Goal: Check status: Check status

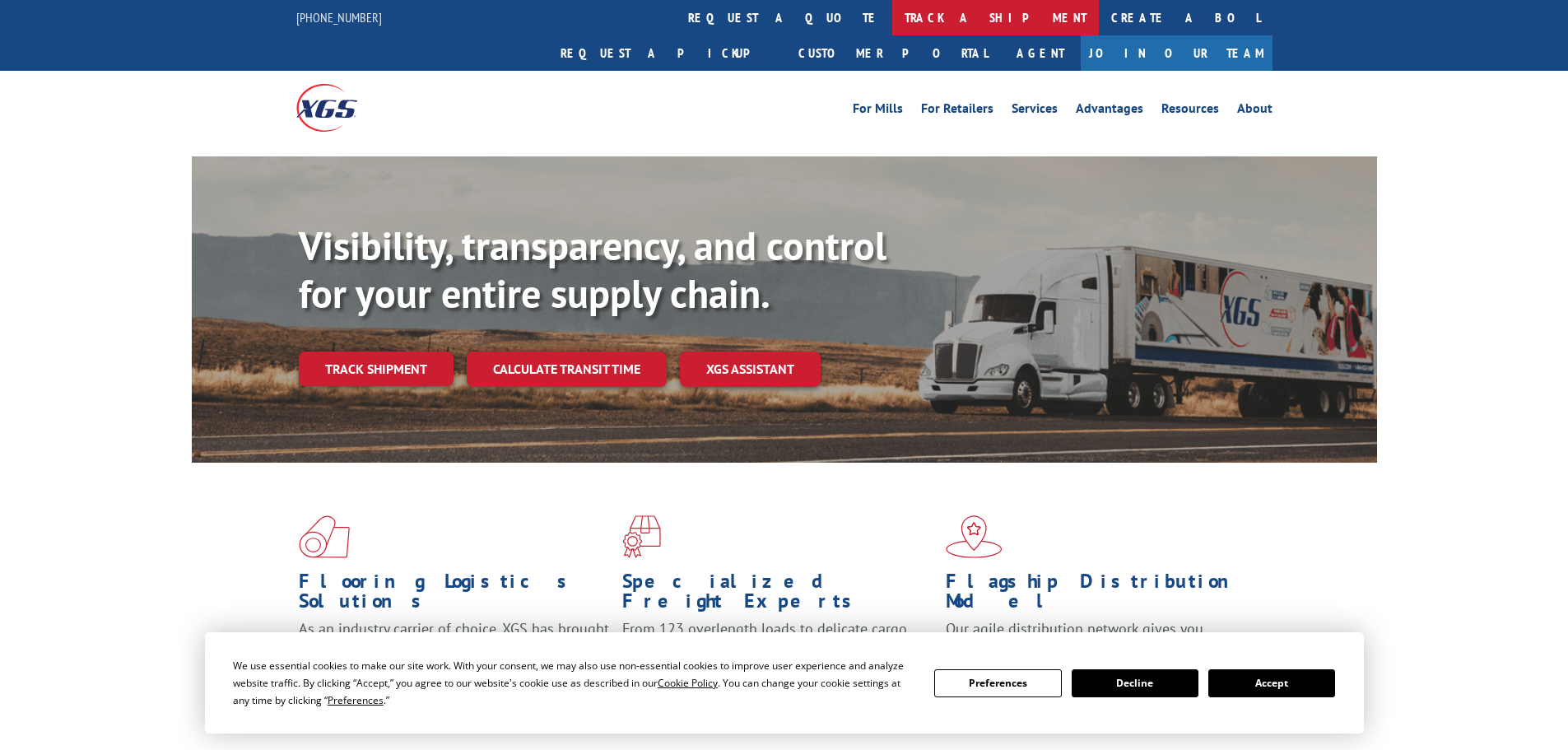
click at [893, 15] on link "track a shipment" at bounding box center [996, 18] width 207 height 35
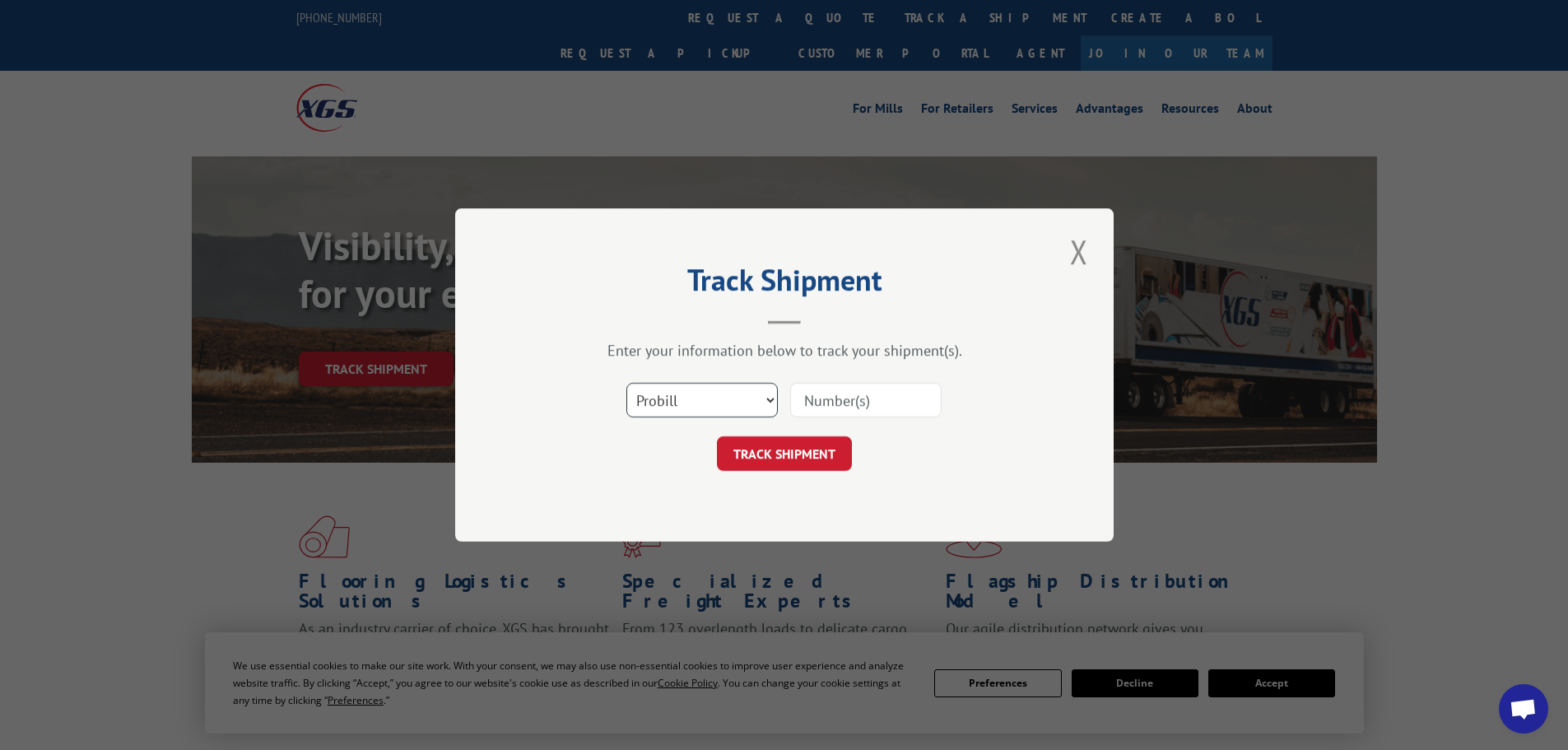
click at [736, 402] on select "Select category... Probill BOL PO" at bounding box center [702, 400] width 152 height 35
select select "bol"
click at [626, 383] on select "Select category... Probill BOL PO" at bounding box center [702, 400] width 152 height 35
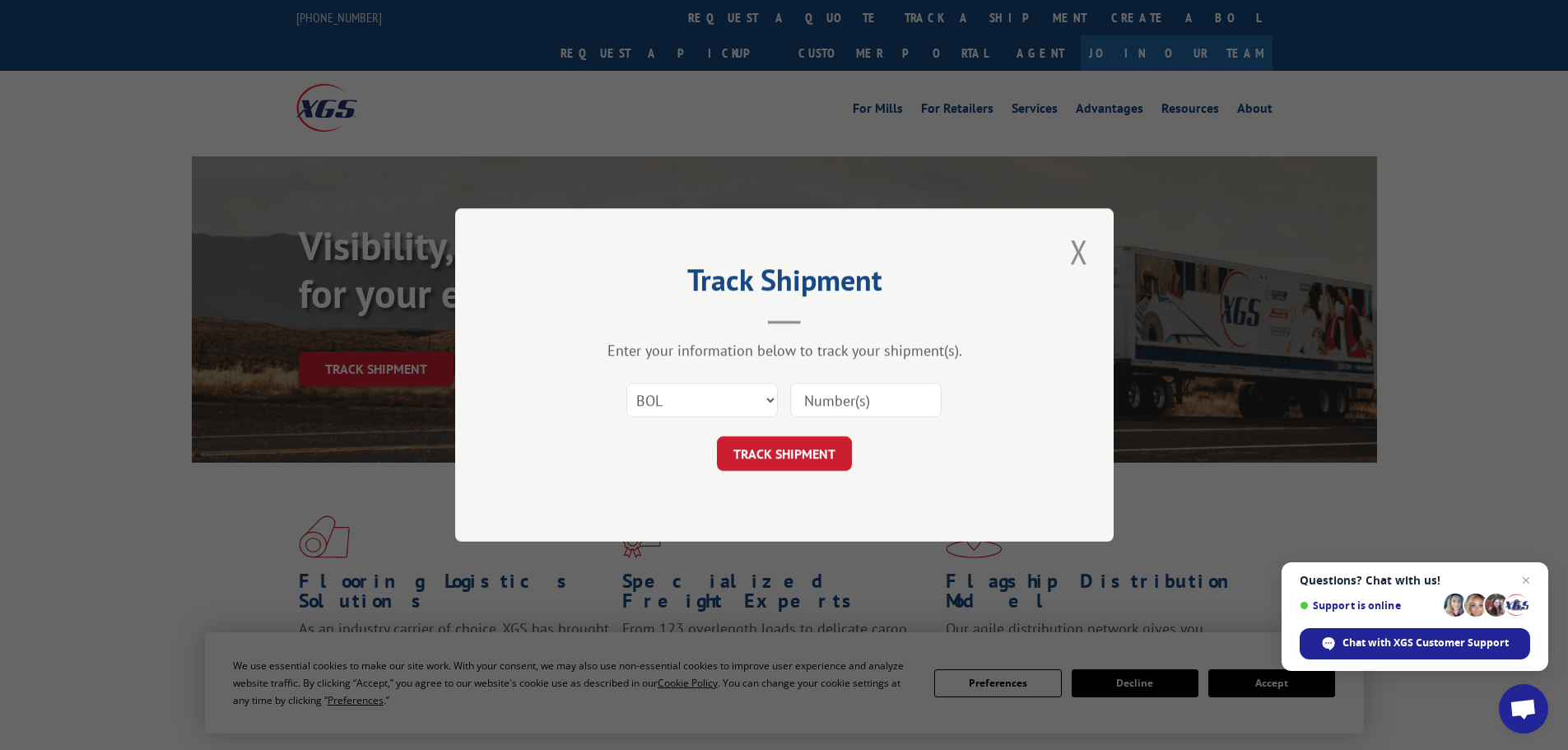
click at [837, 403] on input at bounding box center [867, 400] width 152 height 35
paste input "00889690116828484"
type input "00889690116828484"
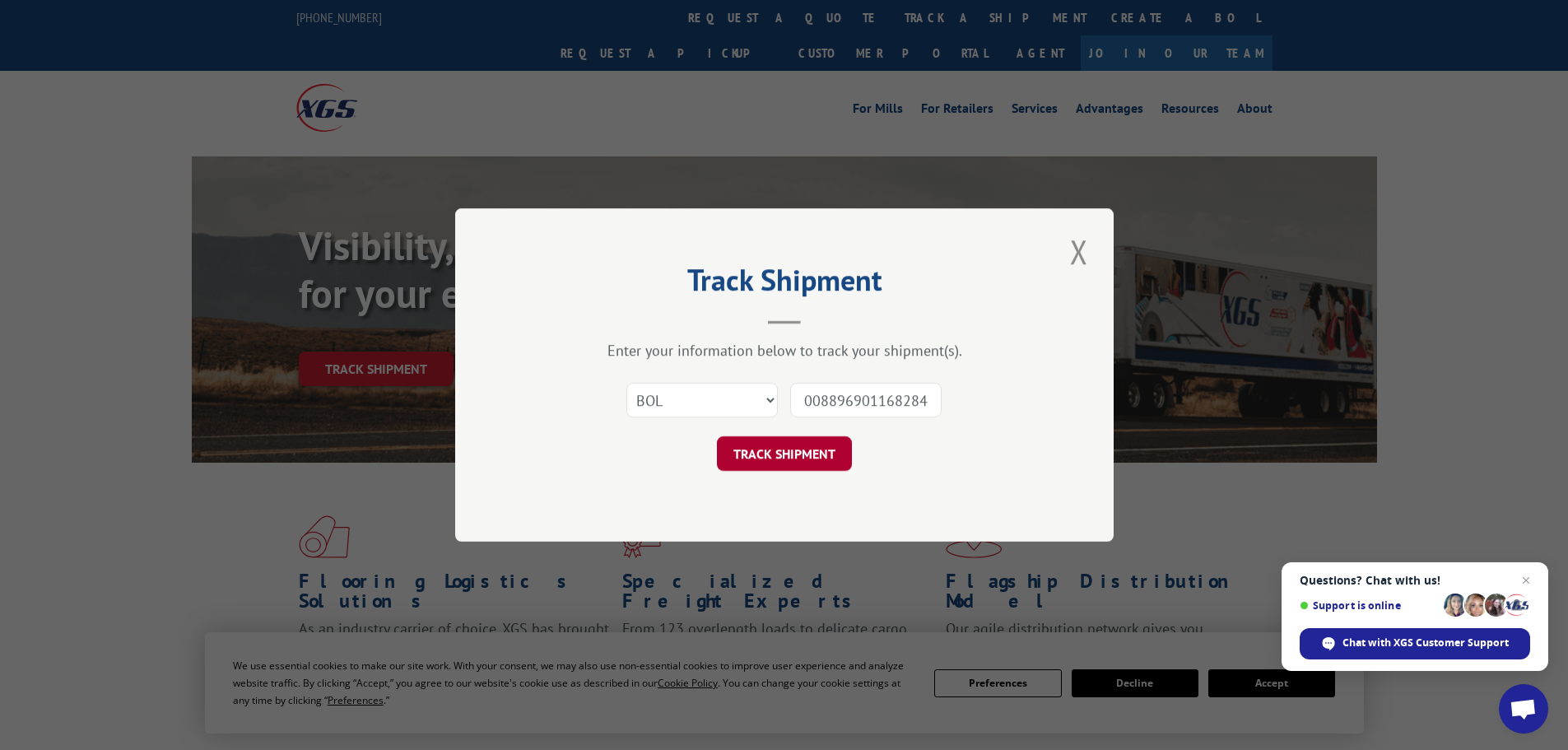
click at [840, 456] on button "TRACK SHIPMENT" at bounding box center [785, 453] width 135 height 35
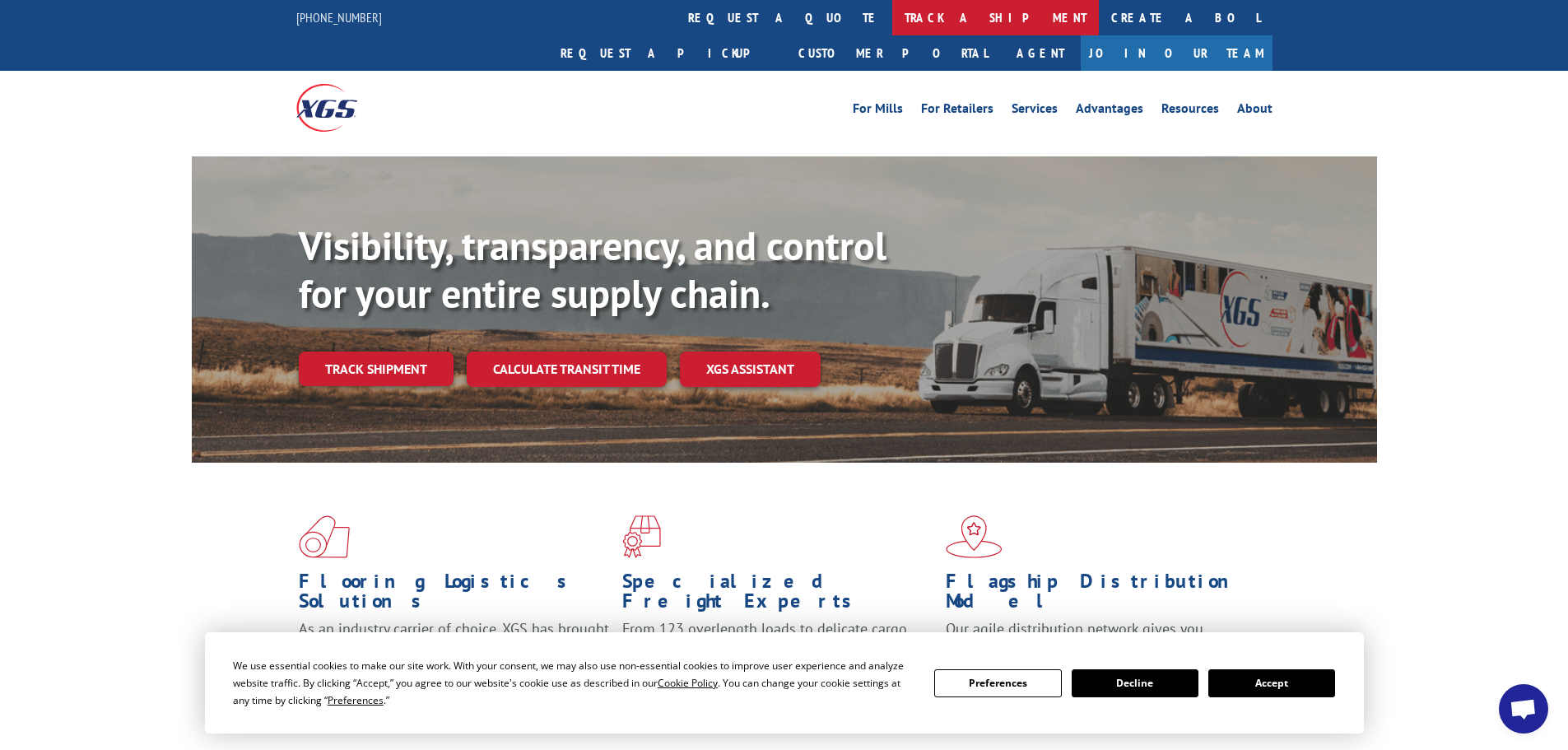
click at [893, 30] on link "track a shipment" at bounding box center [996, 18] width 207 height 35
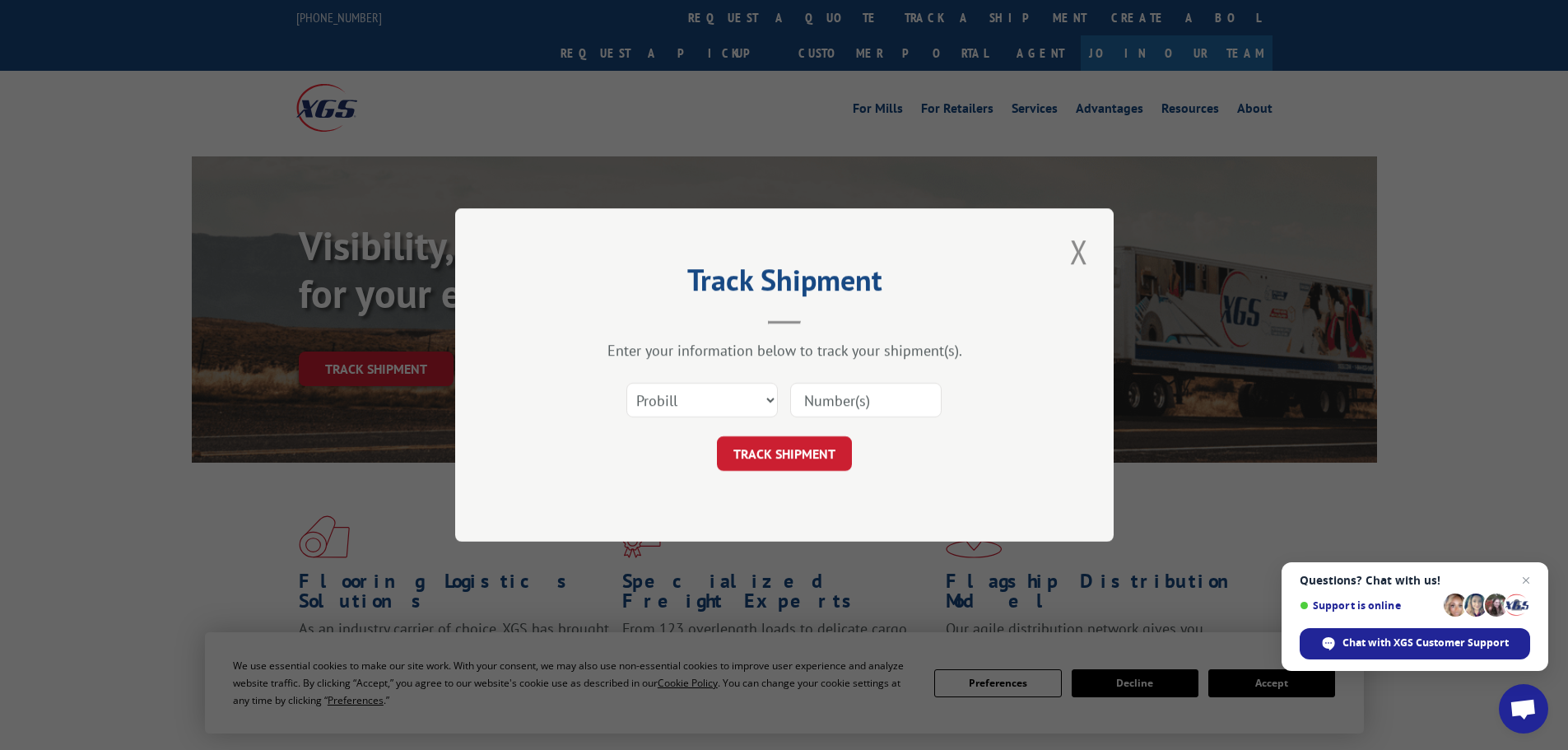
click at [905, 407] on input at bounding box center [867, 400] width 152 height 35
paste input "315882274"
type input "315882274"
click at [795, 445] on button "TRACK SHIPMENT" at bounding box center [785, 453] width 135 height 35
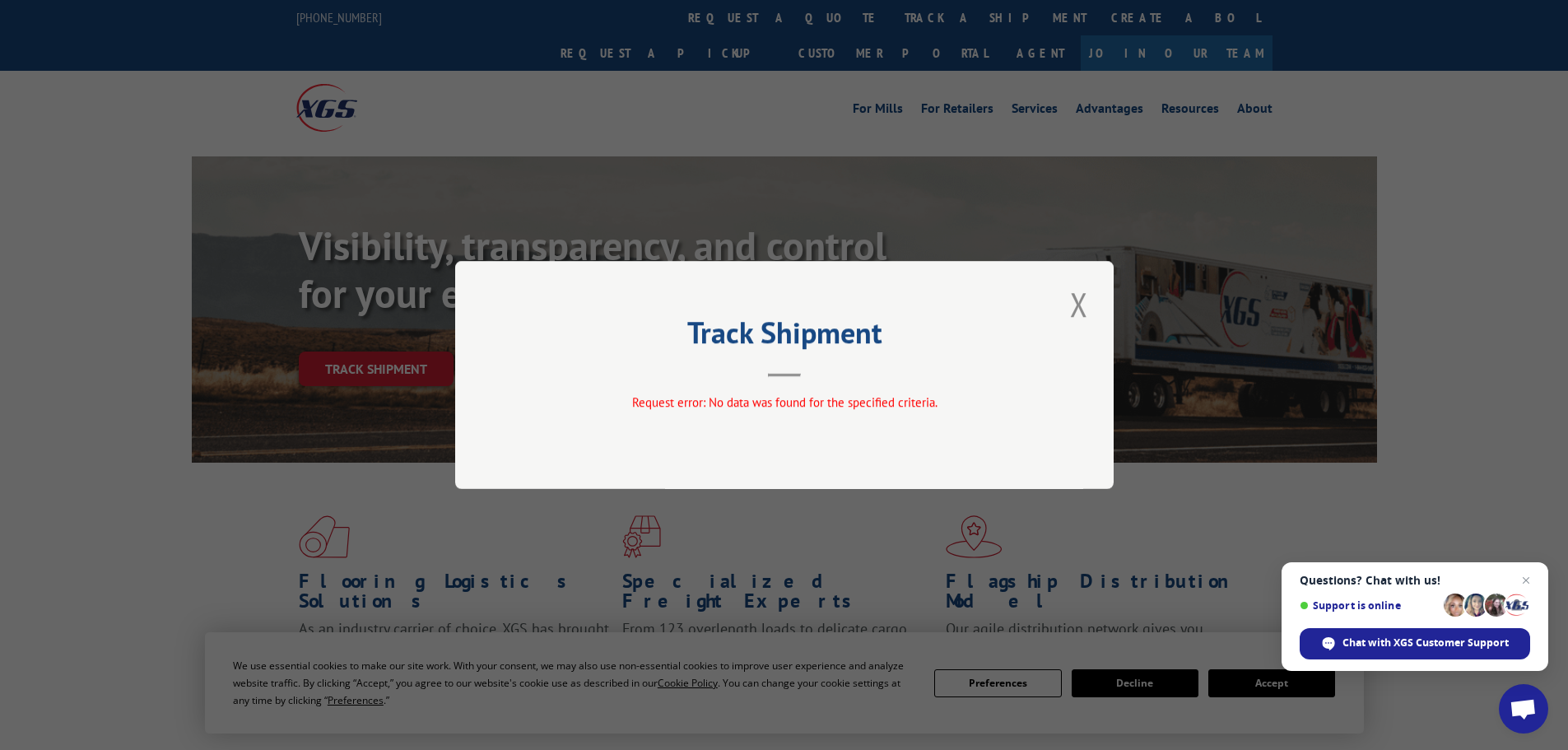
click at [819, 154] on div "Track Shipment Request error: No data was found for the specified criteria." at bounding box center [784, 375] width 1568 height 750
click at [1070, 306] on button "Close modal" at bounding box center [1079, 305] width 28 height 46
